Goal: Transaction & Acquisition: Purchase product/service

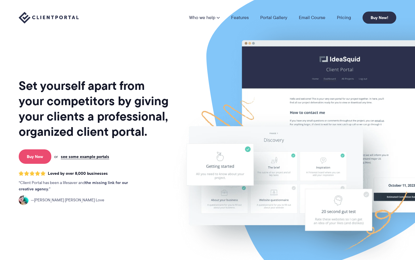
click at [31, 157] on link "Buy Now" at bounding box center [35, 156] width 33 height 14
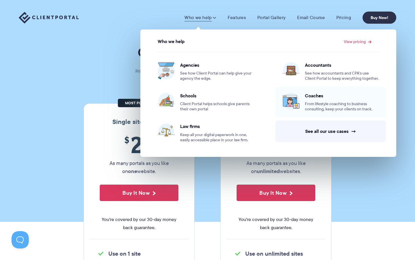
click at [293, 100] on img at bounding box center [291, 101] width 17 height 17
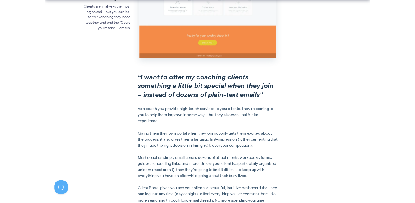
scroll to position [434, 0]
